Goal: Task Accomplishment & Management: Use online tool/utility

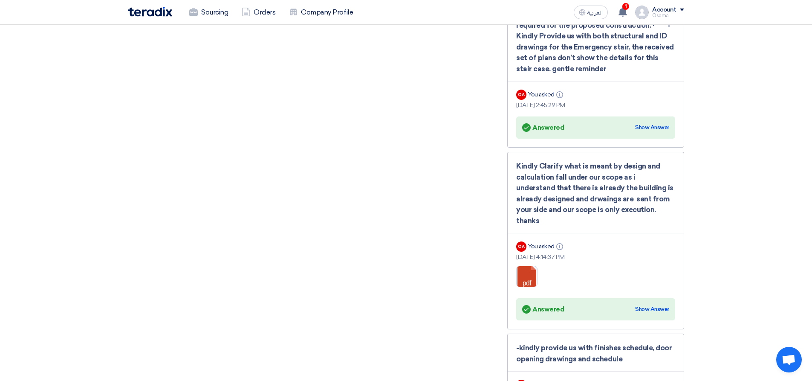
scroll to position [1236, 0]
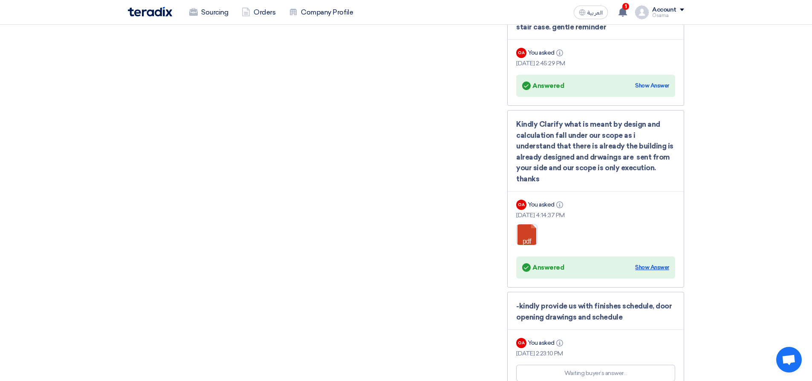
click at [411, 263] on div "Show Answer" at bounding box center [652, 267] width 34 height 9
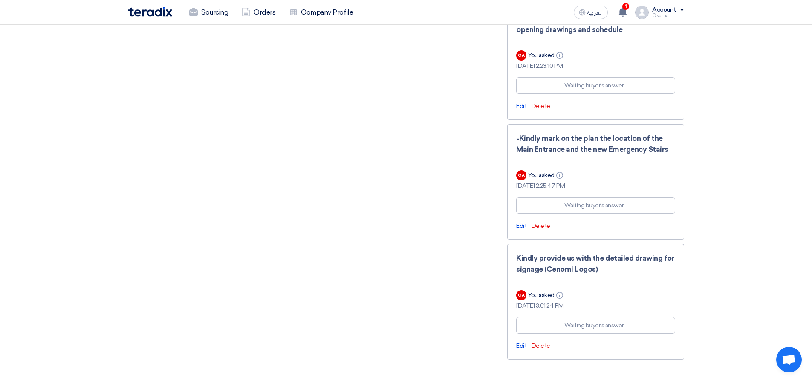
scroll to position [1576, 0]
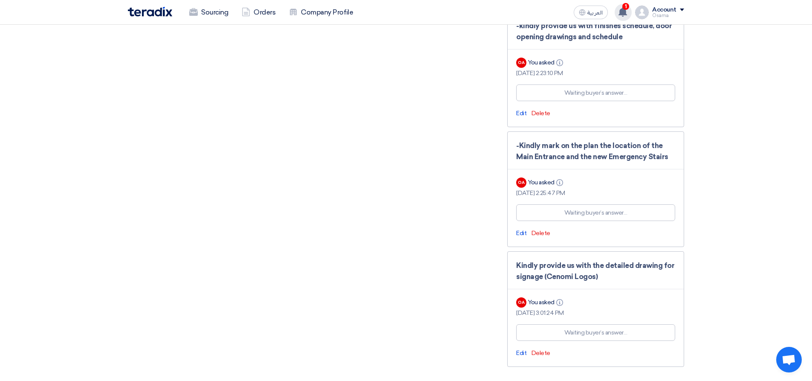
click at [411, 10] on use at bounding box center [623, 11] width 9 height 9
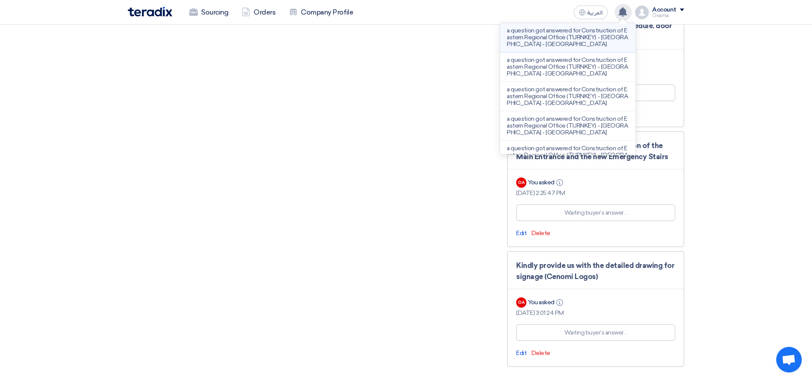
click at [411, 42] on p "a question got answered for Construction of Eastern Regional Office (TURNKEY) -…" at bounding box center [568, 37] width 122 height 20
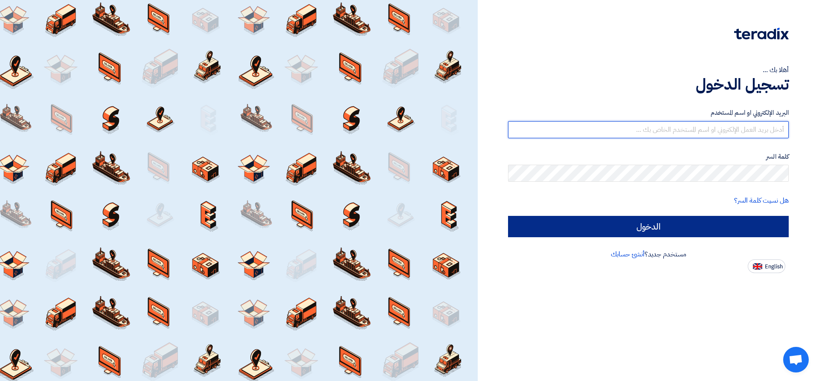
type input "[EMAIL_ADDRESS][DOMAIN_NAME]"
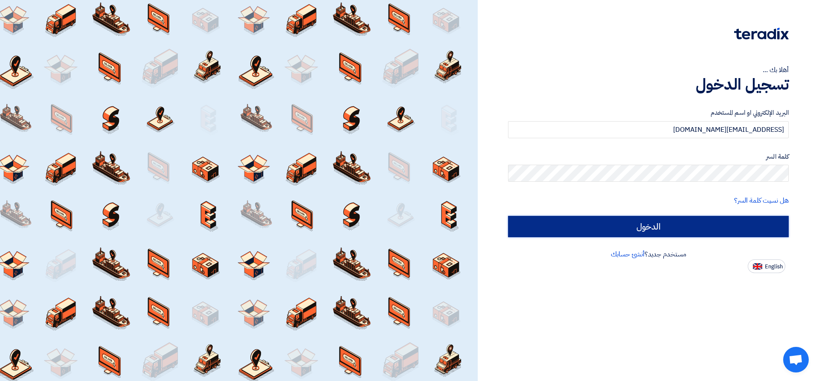
drag, startPoint x: 668, startPoint y: 233, endPoint x: 666, endPoint y: 225, distance: 8.2
click at [668, 232] on input "الدخول" at bounding box center [648, 226] width 281 height 21
type input "Sign in"
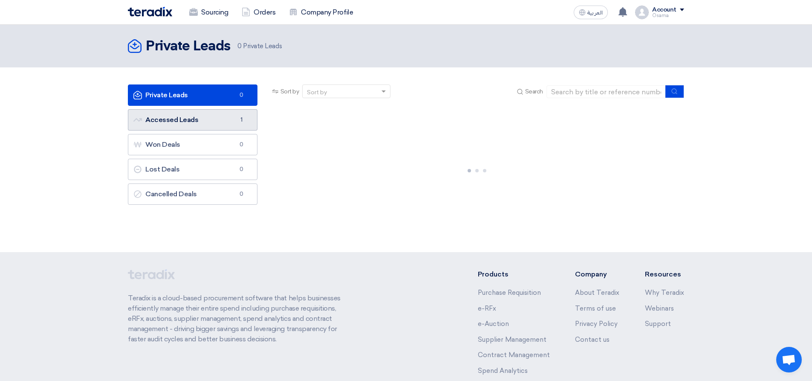
click at [182, 122] on link "Accessed Leads Accessed Leads 1" at bounding box center [193, 119] width 130 height 21
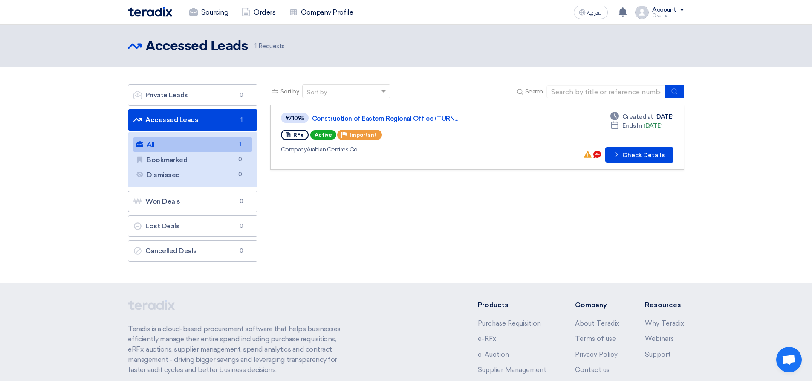
click at [185, 120] on link "Accessed Leads Accessed Leads 1" at bounding box center [193, 119] width 130 height 21
click at [648, 149] on button "Check details Check Details" at bounding box center [639, 154] width 68 height 15
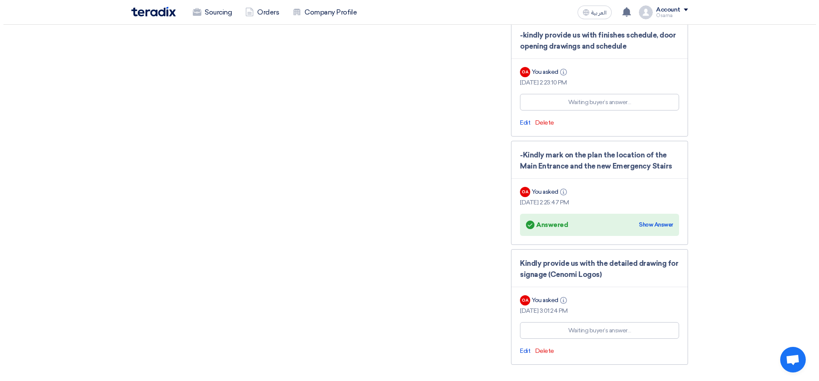
scroll to position [1492, 0]
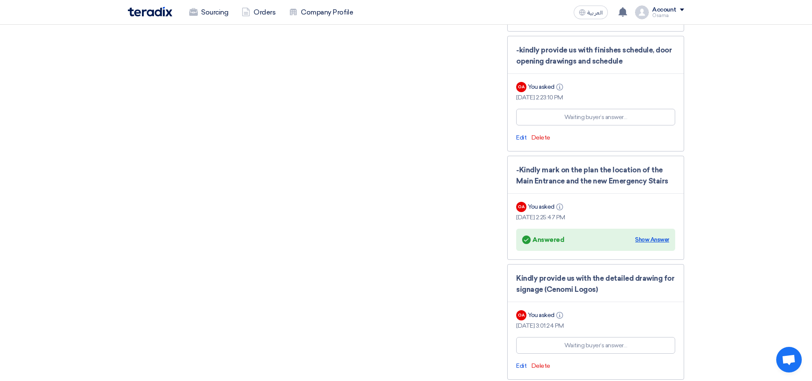
click at [647, 235] on div "Show Answer" at bounding box center [652, 239] width 34 height 9
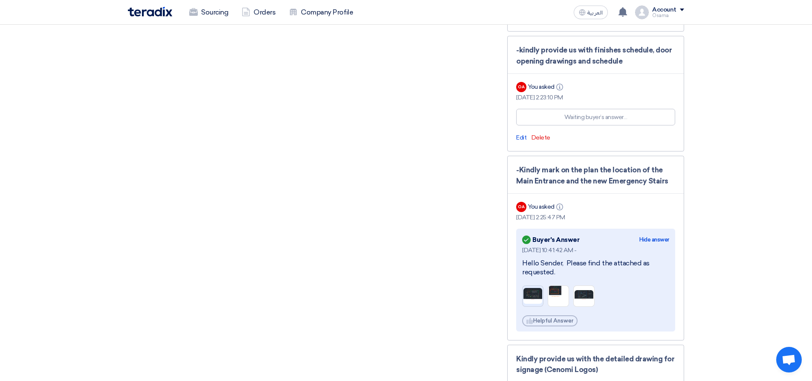
click at [528, 287] on img at bounding box center [533, 295] width 20 height 17
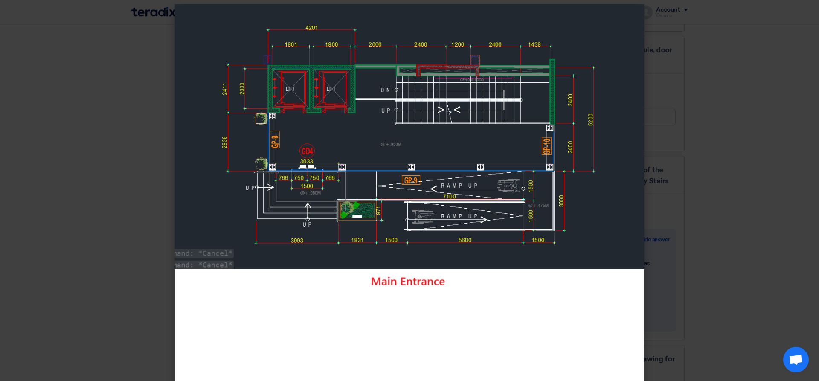
scroll to position [0, 0]
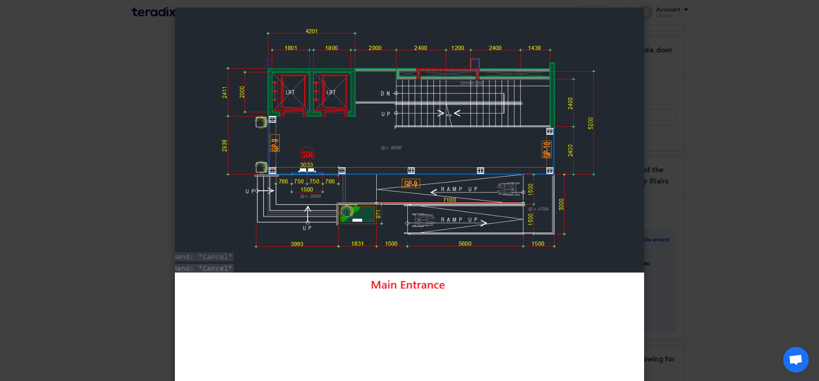
click at [589, 114] on img at bounding box center [409, 198] width 469 height 381
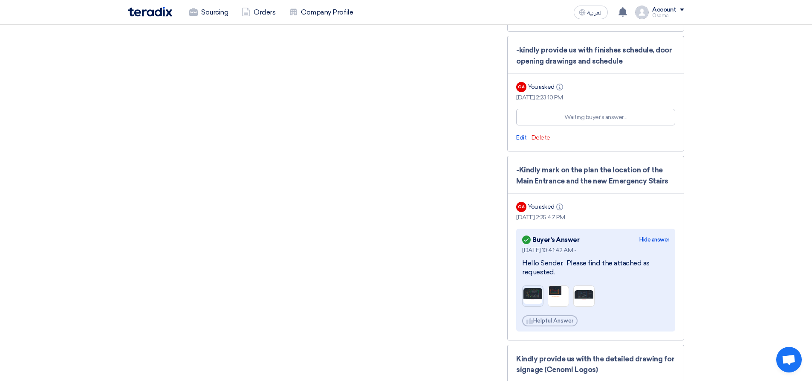
click at [530, 287] on img at bounding box center [533, 295] width 20 height 17
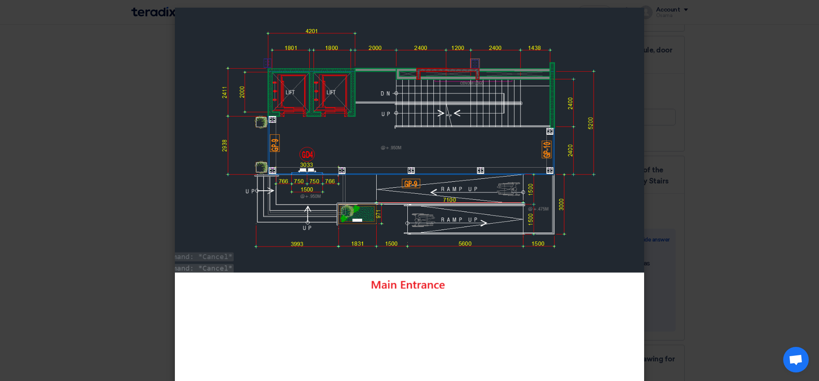
click at [373, 105] on img at bounding box center [409, 198] width 469 height 381
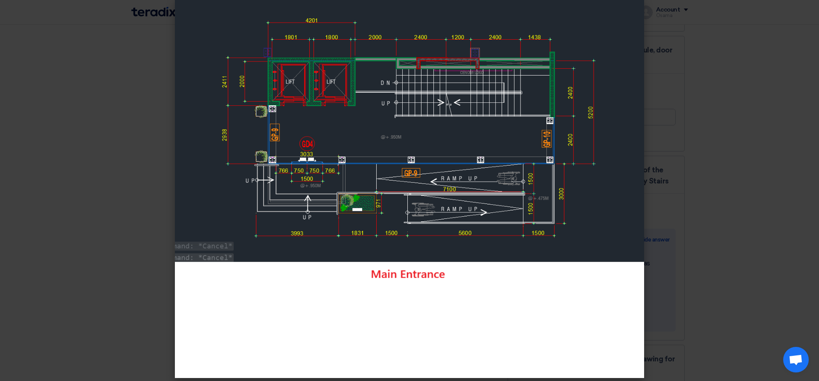
scroll to position [15, 0]
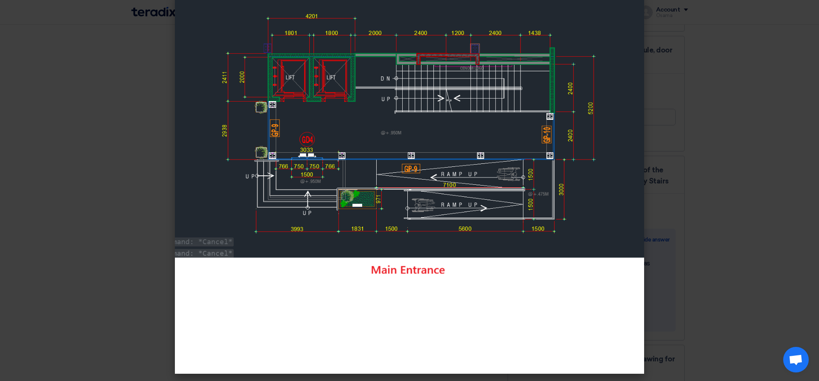
click at [735, 219] on modal-container at bounding box center [409, 190] width 819 height 381
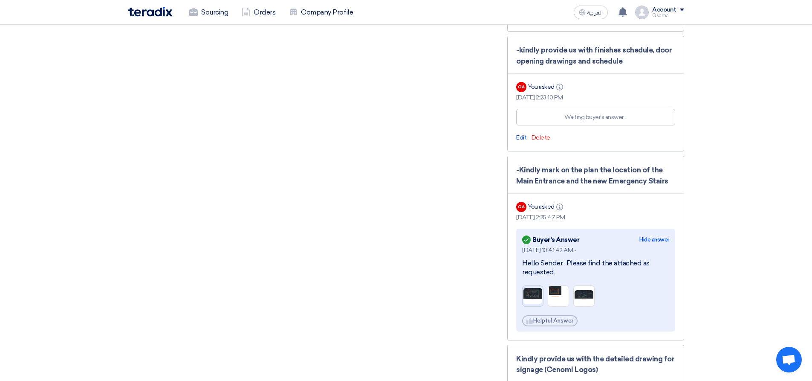
click at [534, 287] on img at bounding box center [533, 295] width 20 height 17
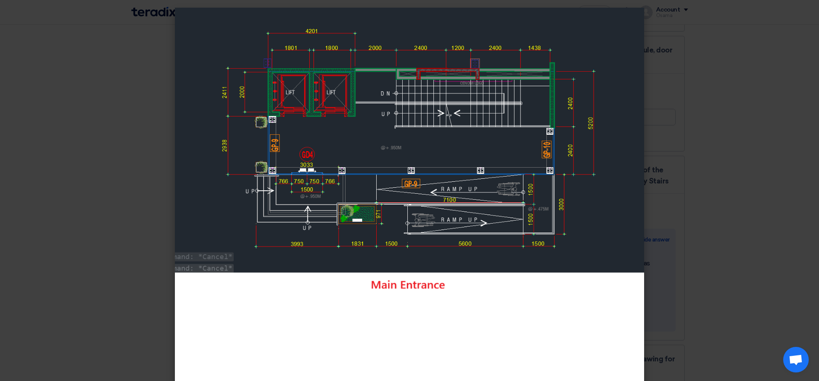
click at [536, 30] on img at bounding box center [409, 198] width 469 height 381
click at [382, 142] on img at bounding box center [409, 198] width 469 height 381
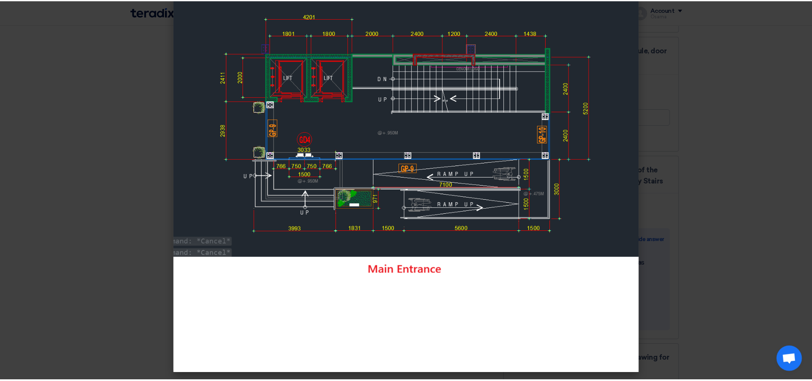
scroll to position [0, 0]
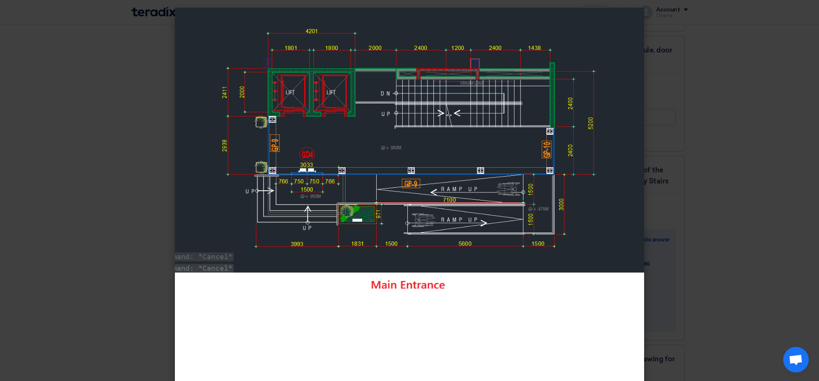
click at [687, 194] on modal-container at bounding box center [409, 190] width 819 height 381
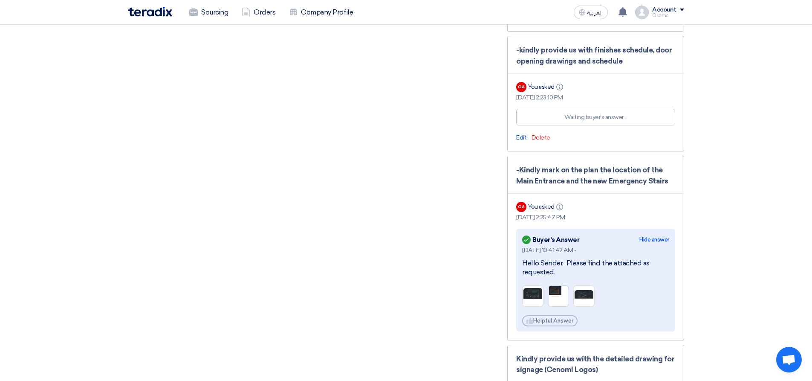
click at [554, 288] on img at bounding box center [558, 296] width 20 height 25
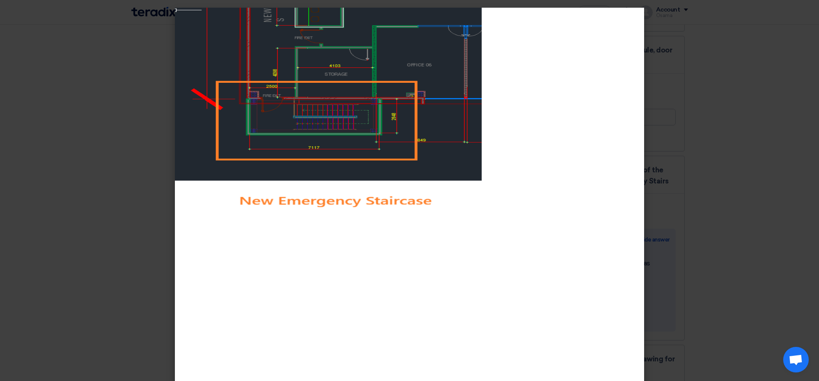
click at [768, 127] on modal-container at bounding box center [409, 190] width 819 height 381
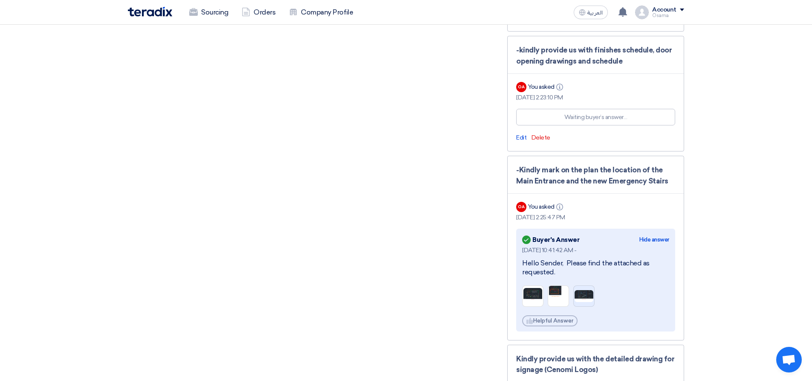
click at [588, 289] on img at bounding box center [584, 296] width 20 height 14
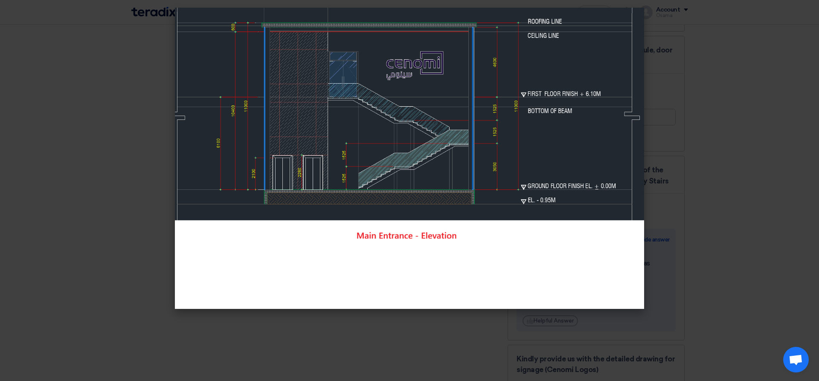
click at [693, 93] on modal-container at bounding box center [409, 190] width 819 height 381
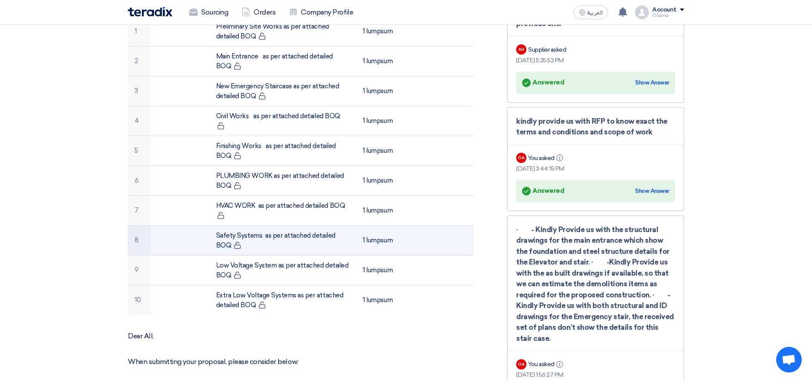
scroll to position [213, 0]
